Goal: Find specific page/section: Find specific page/section

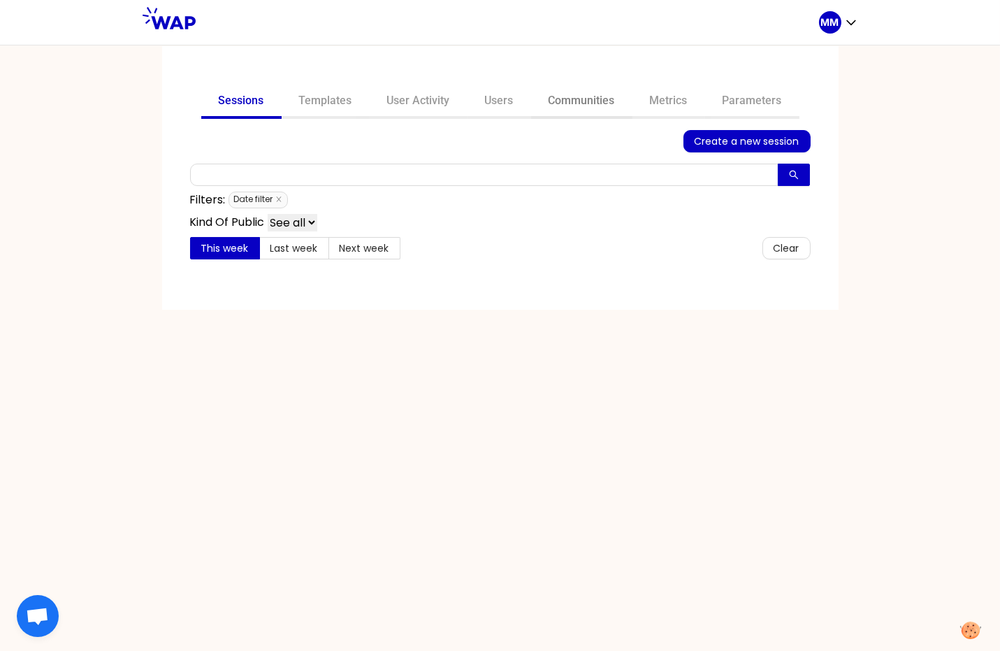
click at [591, 96] on link "Communities" at bounding box center [581, 102] width 101 height 34
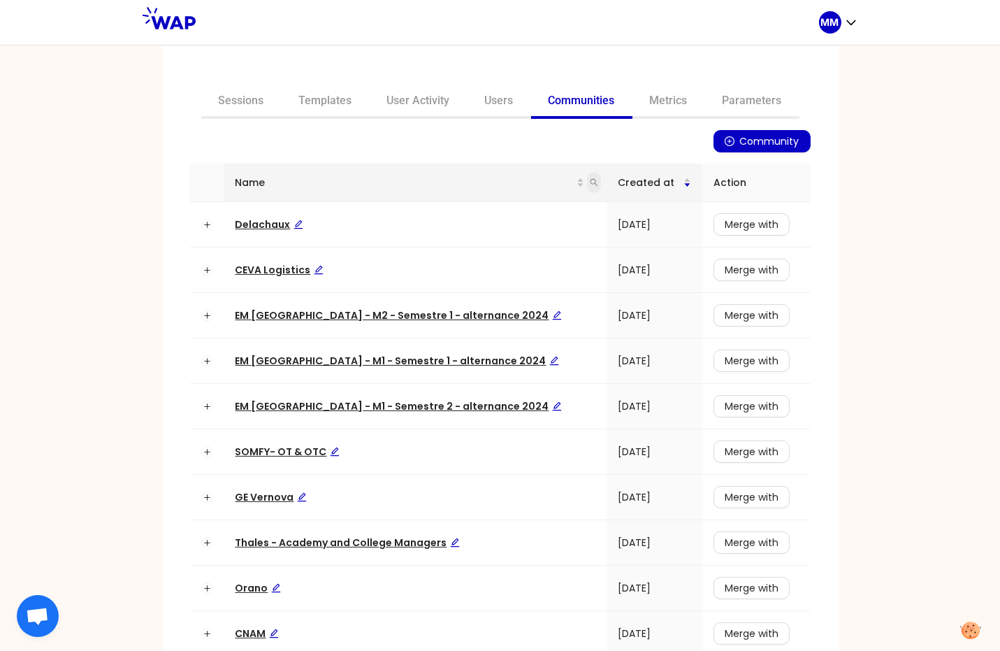
click at [590, 181] on icon "search" at bounding box center [594, 182] width 8 height 8
type input "ceva"
click at [479, 238] on span "Search" at bounding box center [473, 236] width 34 height 15
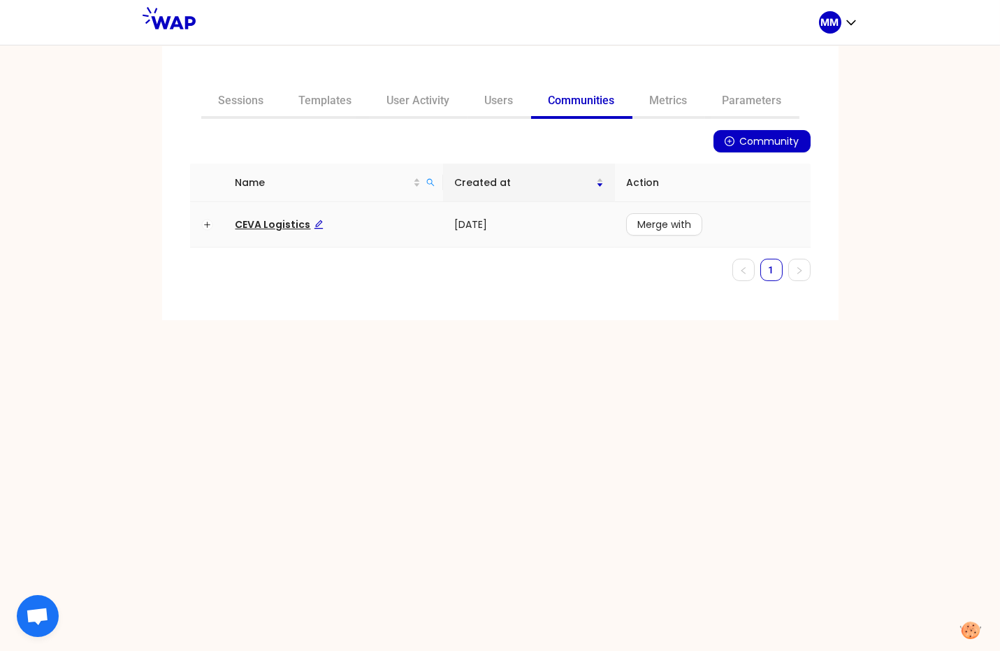
click at [279, 219] on span "CEVA Logistics" at bounding box center [279, 224] width 88 height 14
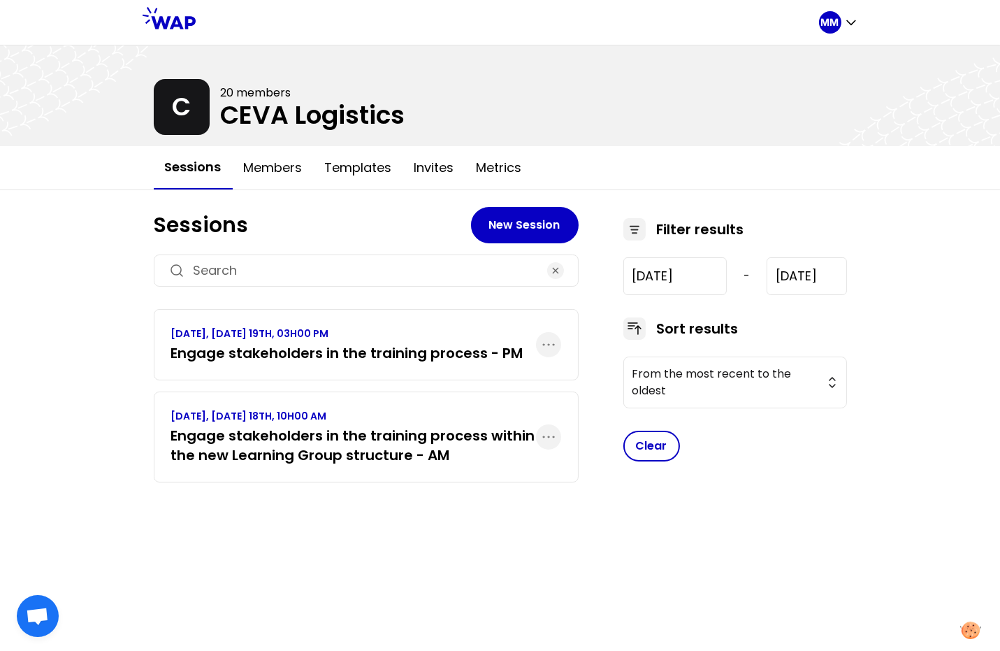
click at [397, 351] on h3 "Engage stakeholders in the training process - PM" at bounding box center [347, 353] width 352 height 20
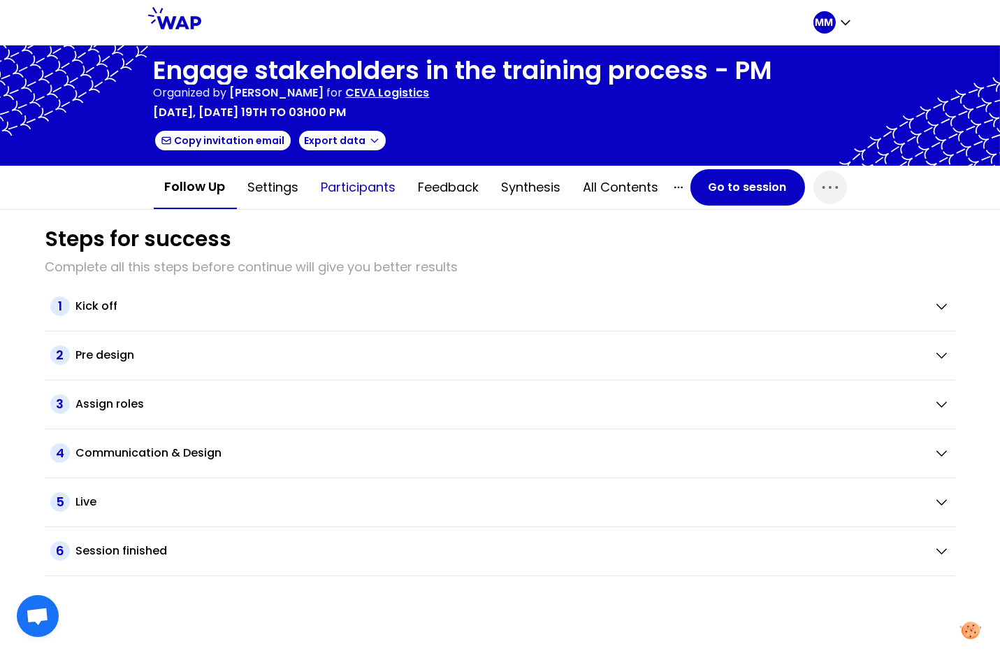
click at [384, 191] on button "Participants" at bounding box center [358, 187] width 97 height 42
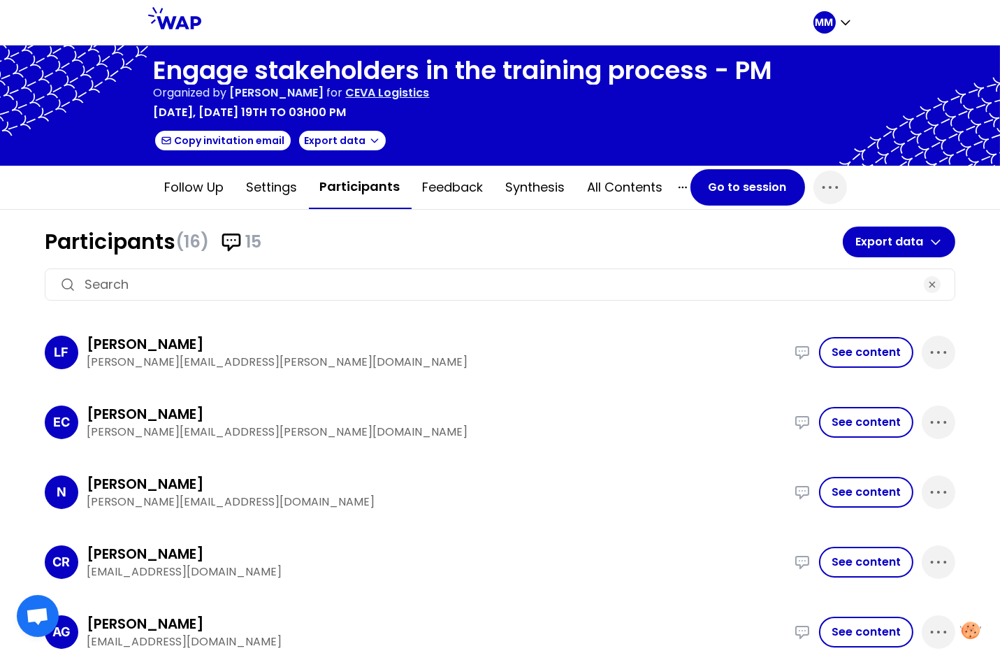
click at [350, 275] on input at bounding box center [500, 285] width 831 height 20
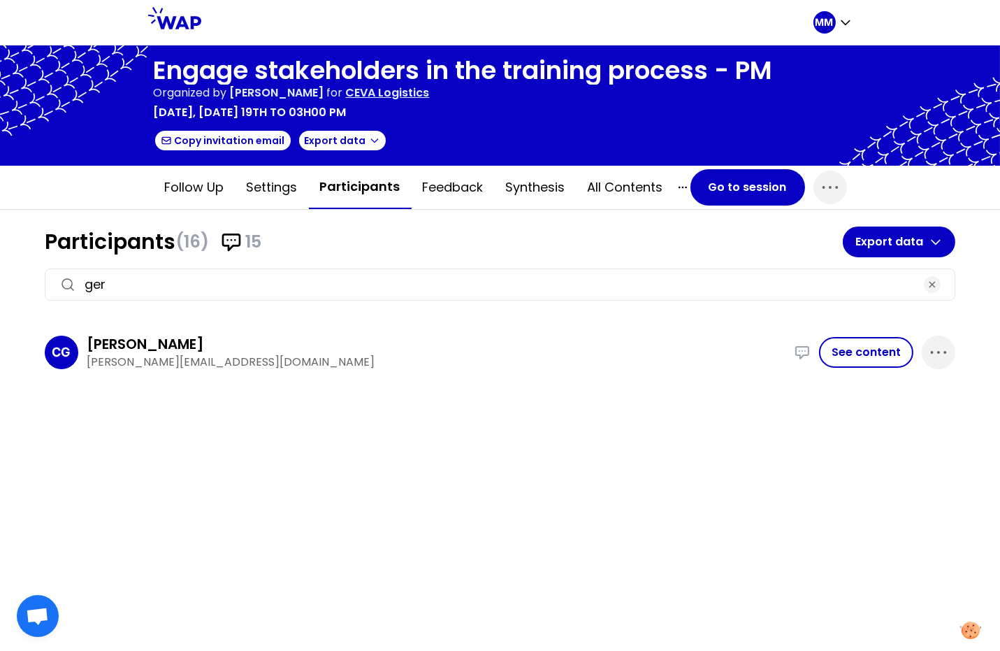
type input "ger"
click at [430, 94] on p "CEVA Logistics" at bounding box center [388, 93] width 84 height 17
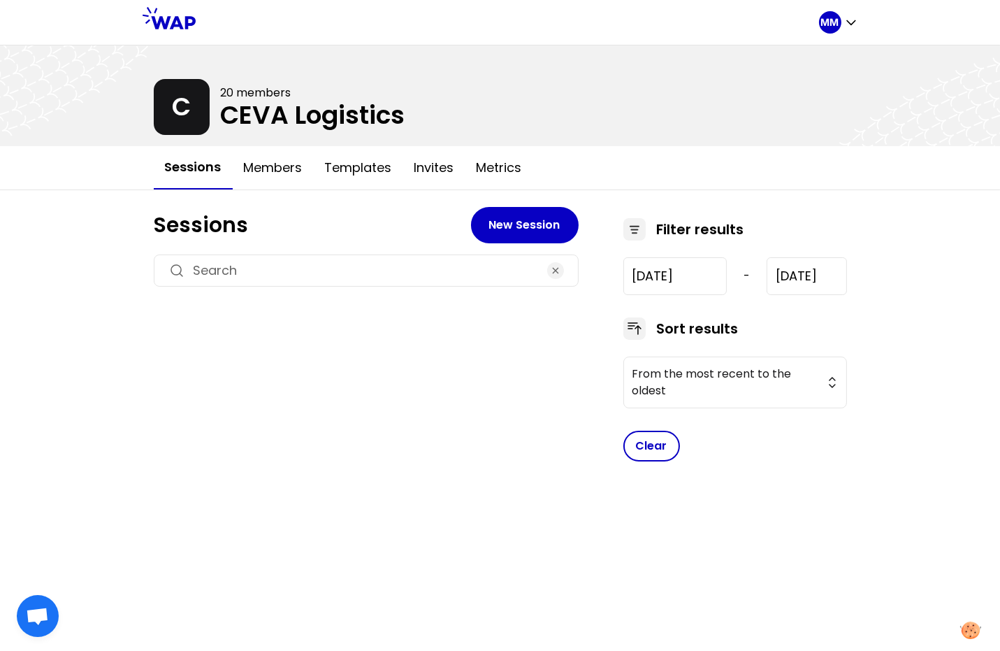
type input "2025-6-18"
type input "2025-6-19"
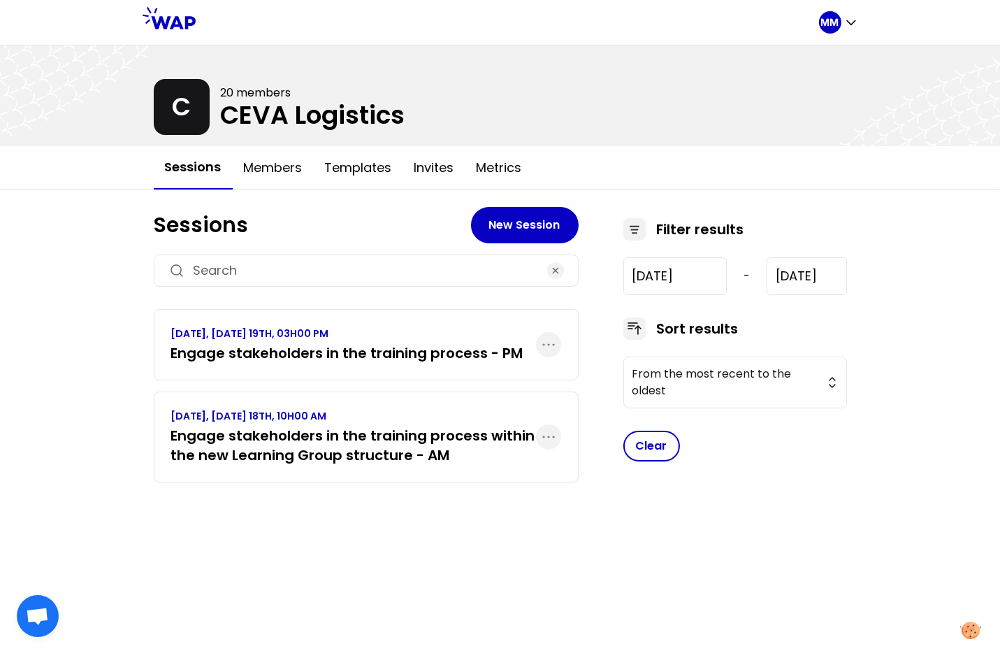
click at [419, 456] on h3 "Engage stakeholders in the training process within the new Learning Group struc…" at bounding box center [353, 445] width 365 height 39
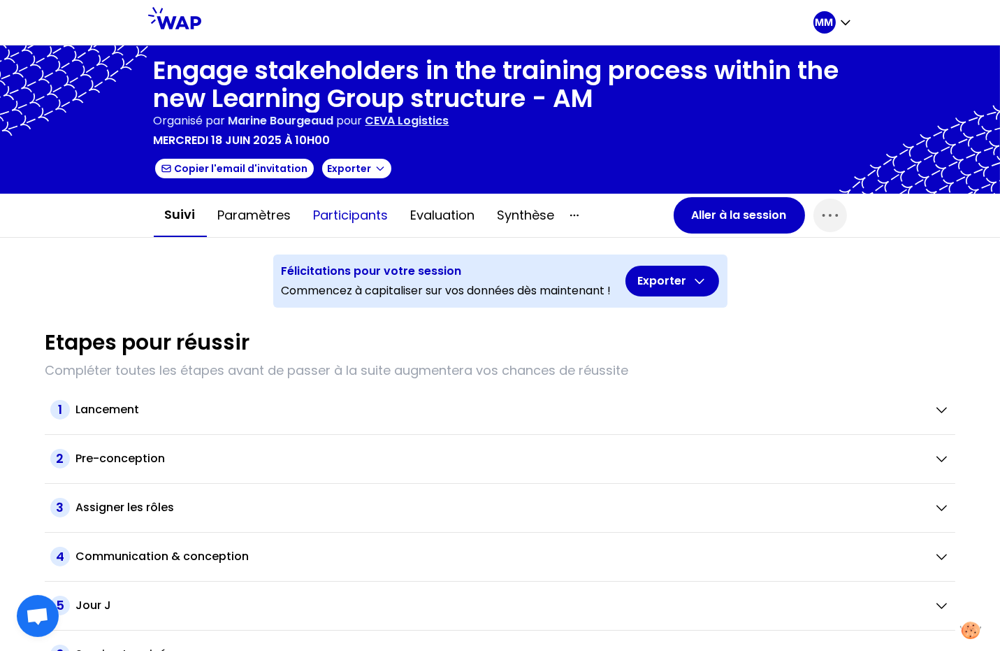
click at [351, 214] on button "Participants" at bounding box center [351, 215] width 97 height 42
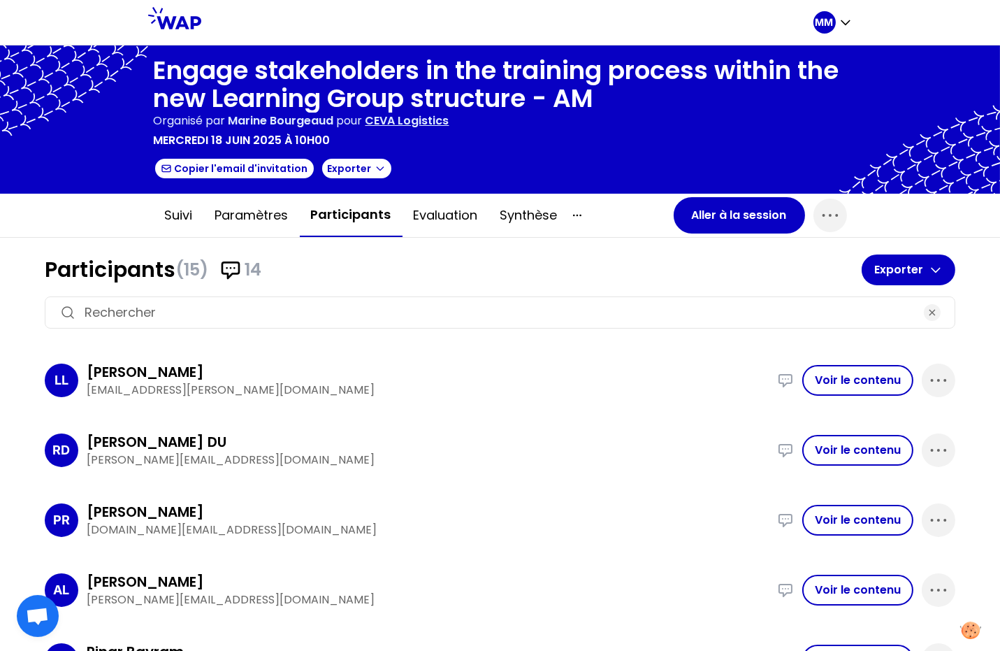
click at [361, 313] on input at bounding box center [500, 313] width 831 height 20
paste input "KLEIMANN"
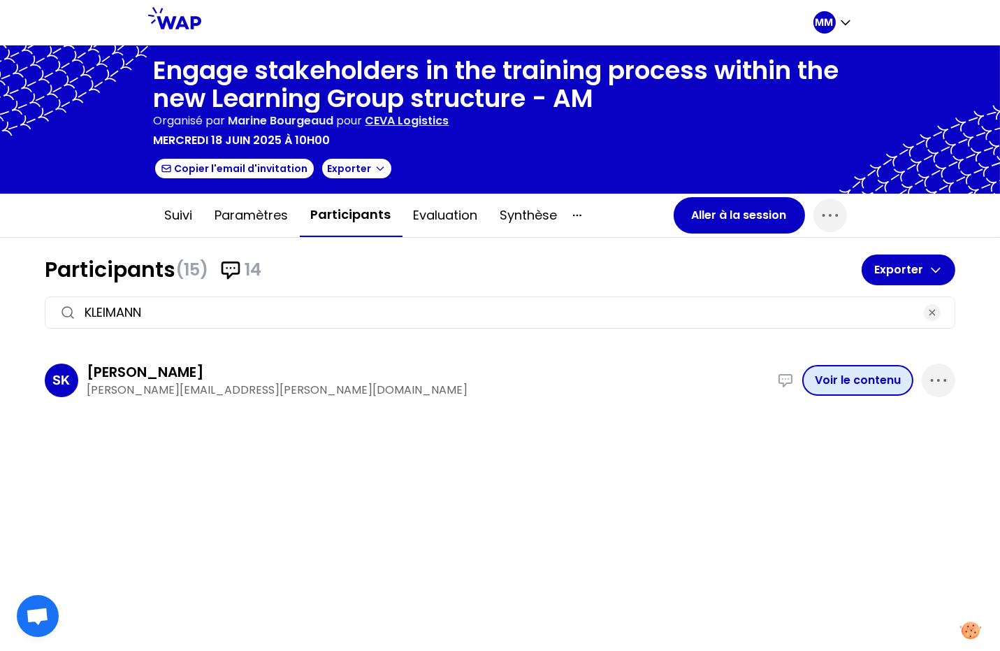
type input "KLEIMANN"
click at [897, 370] on button "Voir le contenu" at bounding box center [857, 380] width 111 height 31
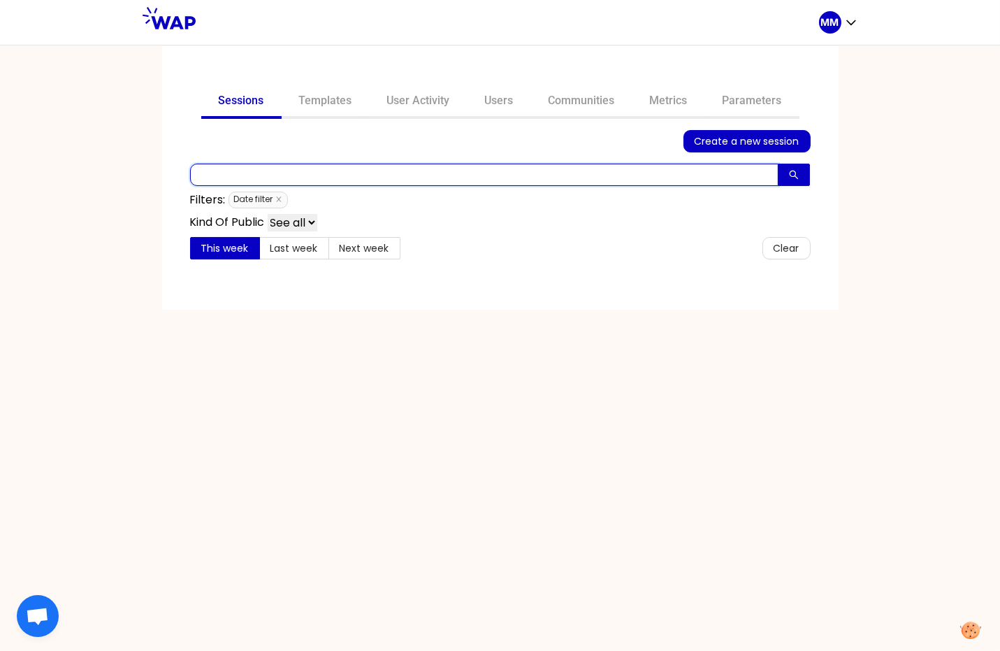
click at [266, 173] on input "text" at bounding box center [484, 175] width 588 height 22
type input "aim"
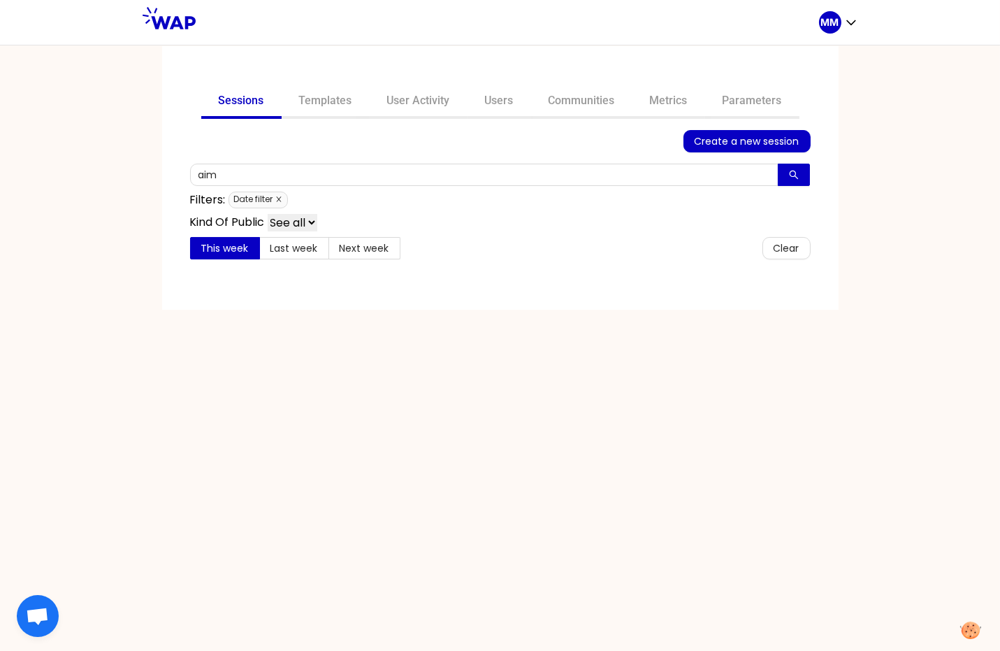
click at [280, 198] on icon "close" at bounding box center [278, 199] width 7 height 7
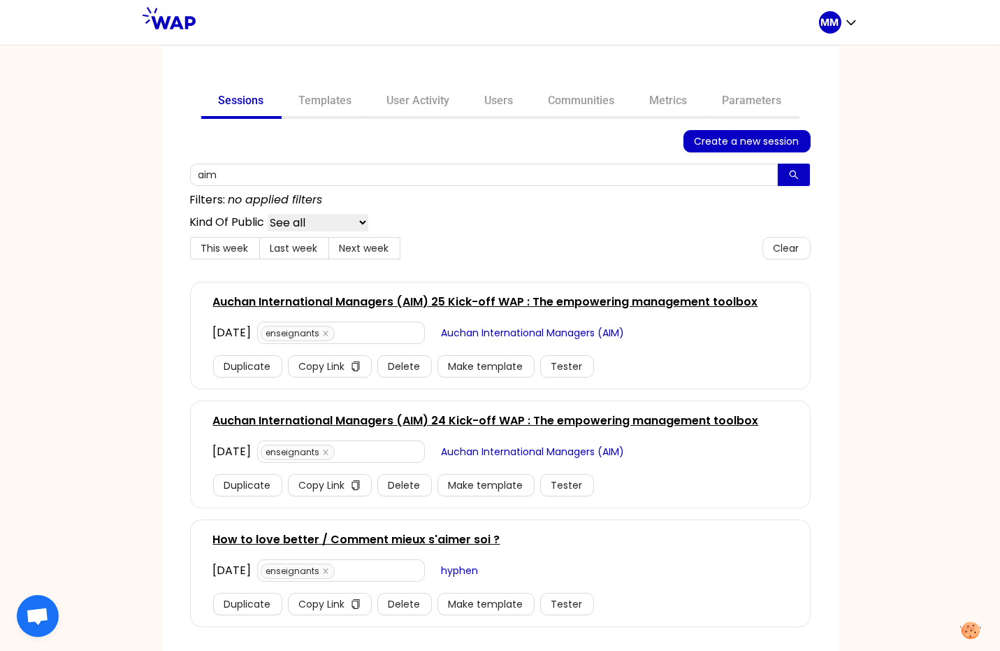
click at [386, 297] on link "Auchan International Managers (AIM) 25 Kick-off WAP : The empowering management…" at bounding box center [485, 301] width 545 height 17
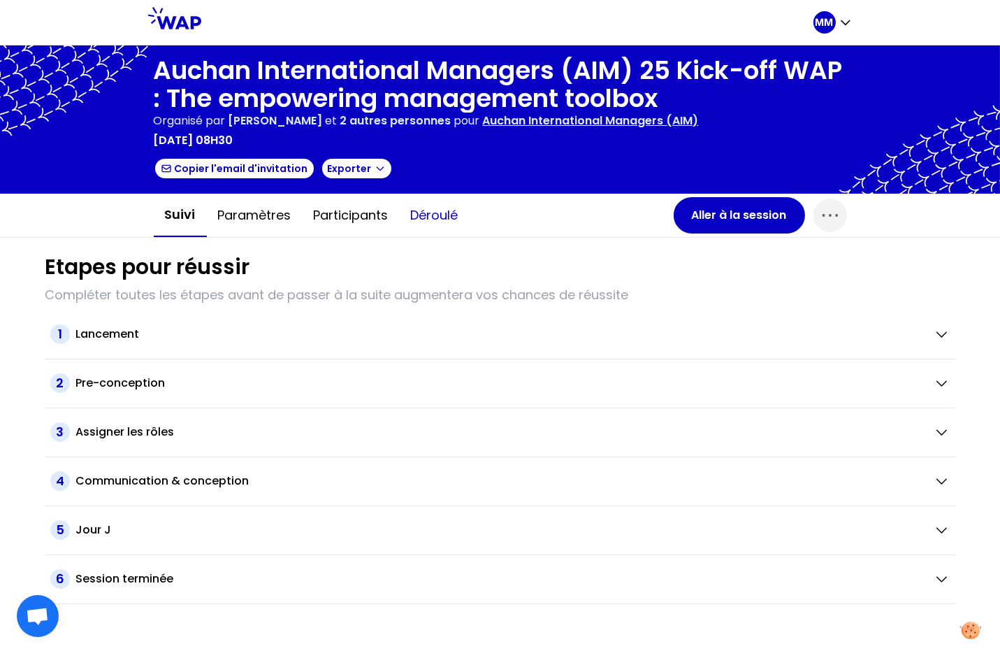
click at [438, 216] on button "Déroulé" at bounding box center [435, 215] width 70 height 42
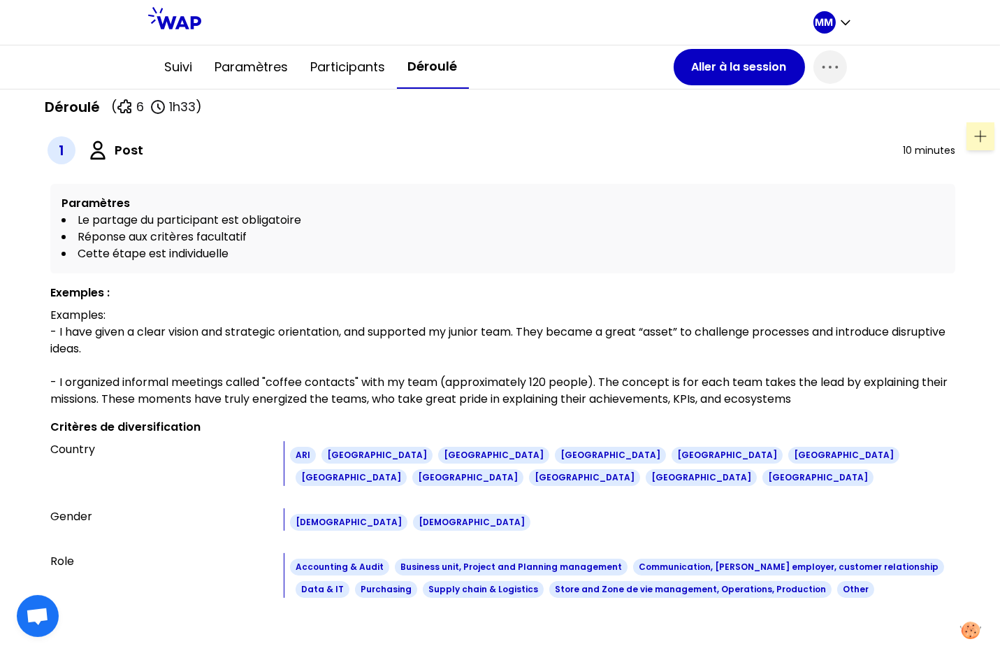
scroll to position [423, 0]
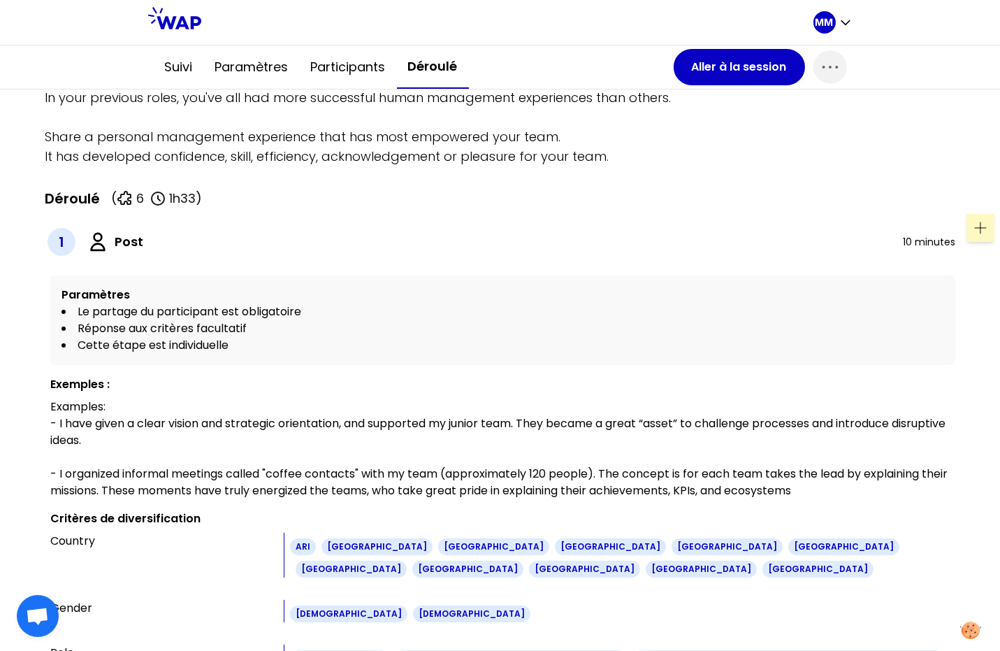
click at [972, 228] on icon at bounding box center [980, 227] width 17 height 17
click at [882, 162] on p "In your previous roles, you've all had more successful human management experie…" at bounding box center [500, 127] width 911 height 78
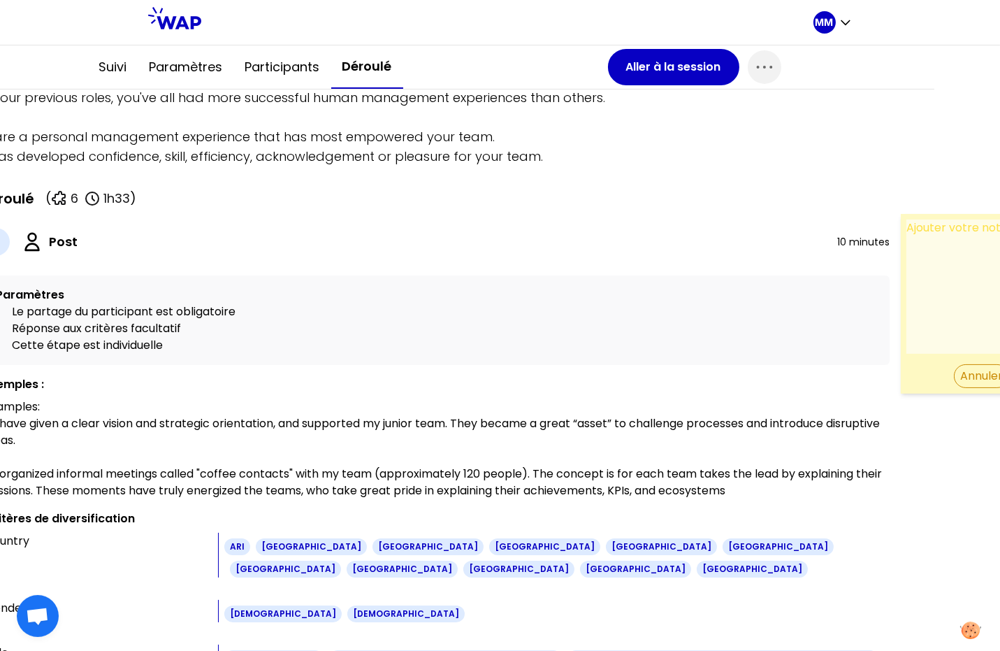
scroll to position [423, 112]
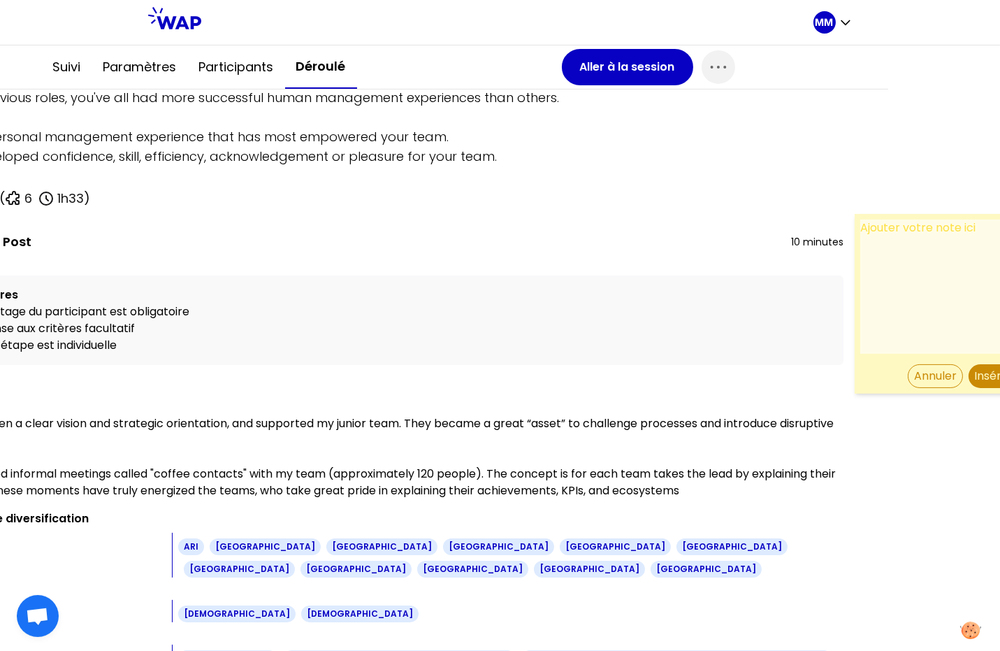
click at [908, 376] on button "Annuler" at bounding box center [935, 376] width 55 height 24
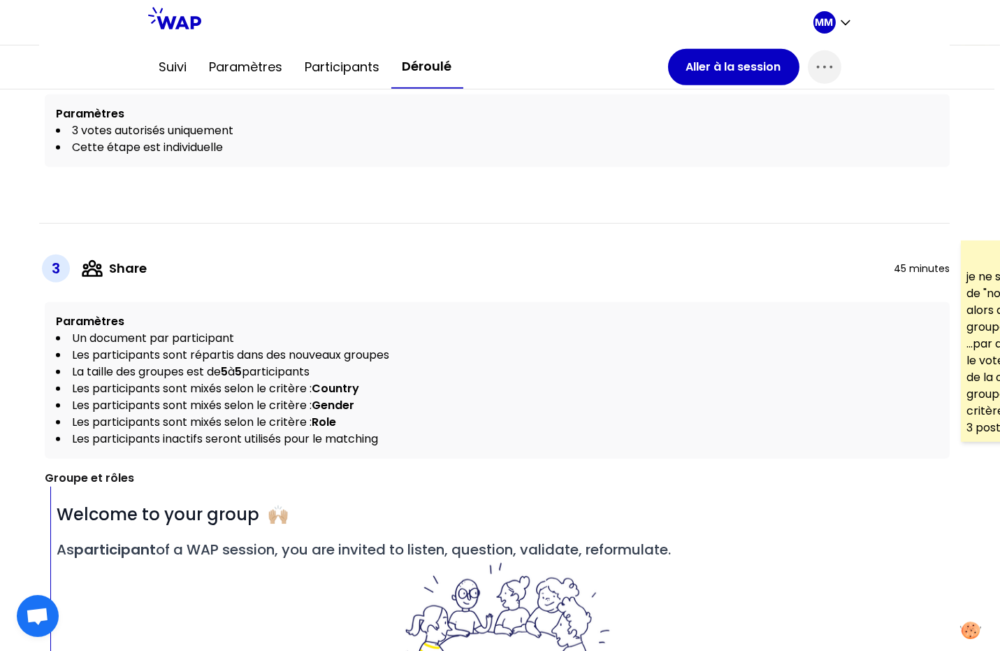
scroll to position [1153, 0]
